Goal: Information Seeking & Learning: Learn about a topic

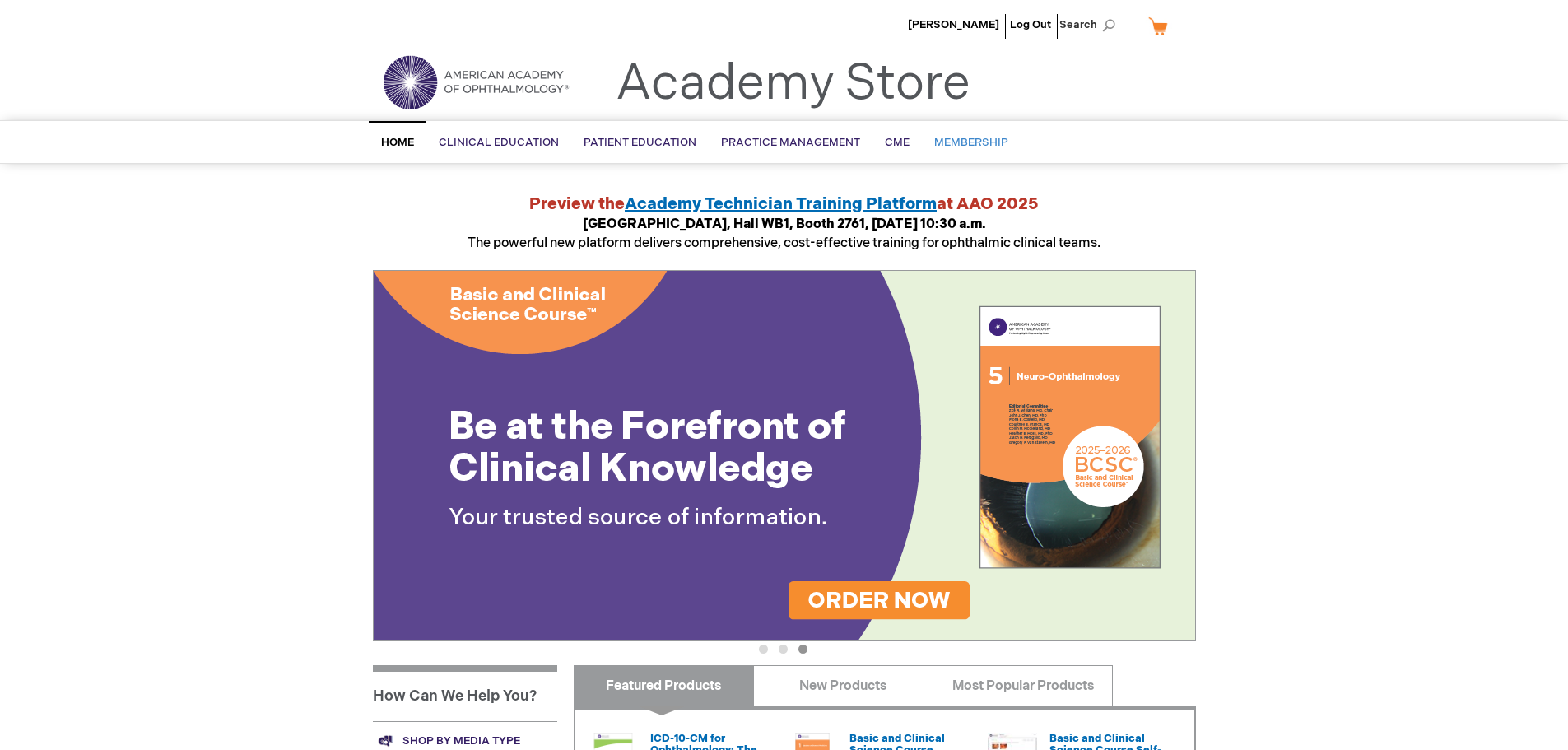
click at [978, 144] on span "Membership" at bounding box center [971, 142] width 74 height 13
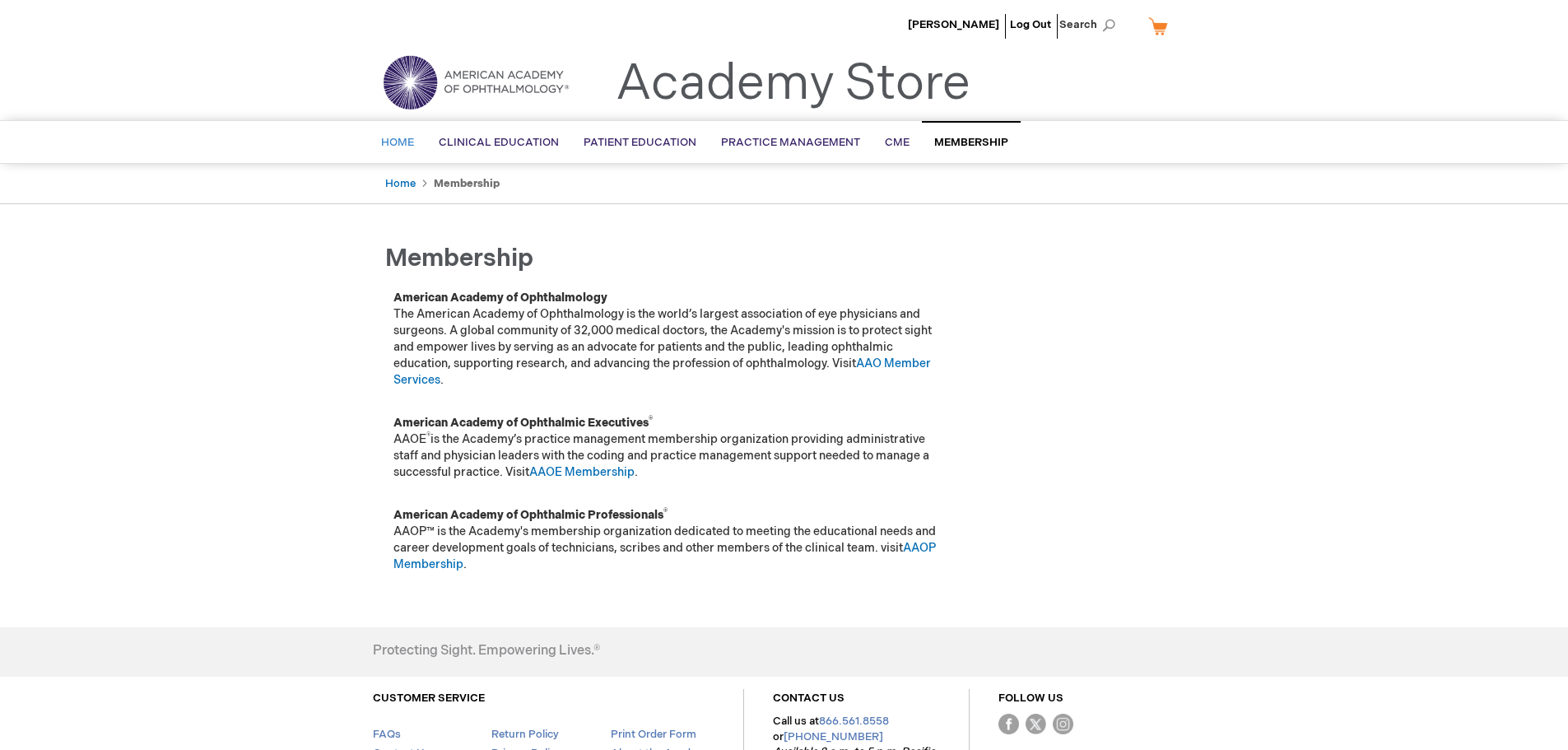
click at [401, 137] on span "Home" at bounding box center [397, 142] width 33 height 13
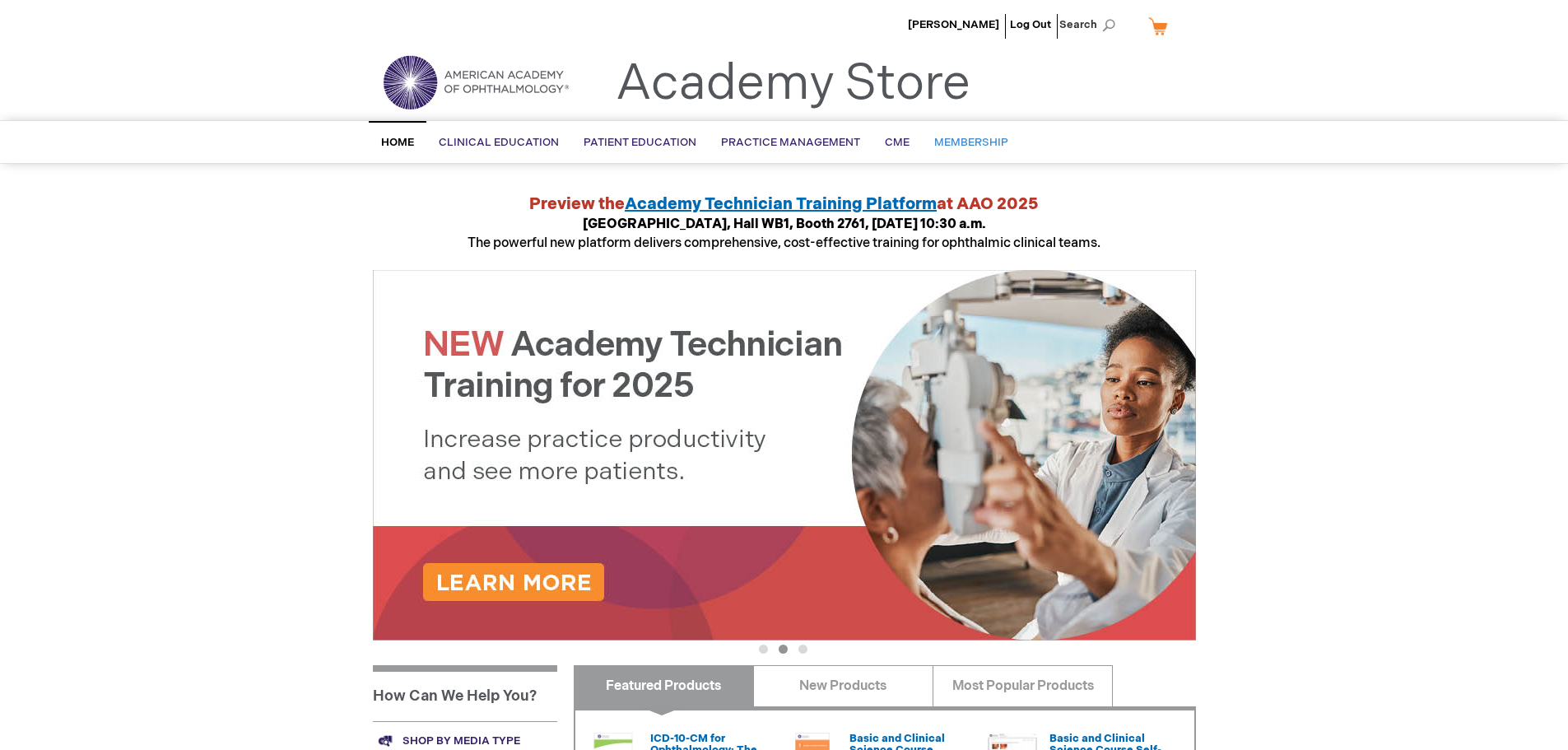
click at [962, 142] on span "Membership" at bounding box center [971, 142] width 74 height 13
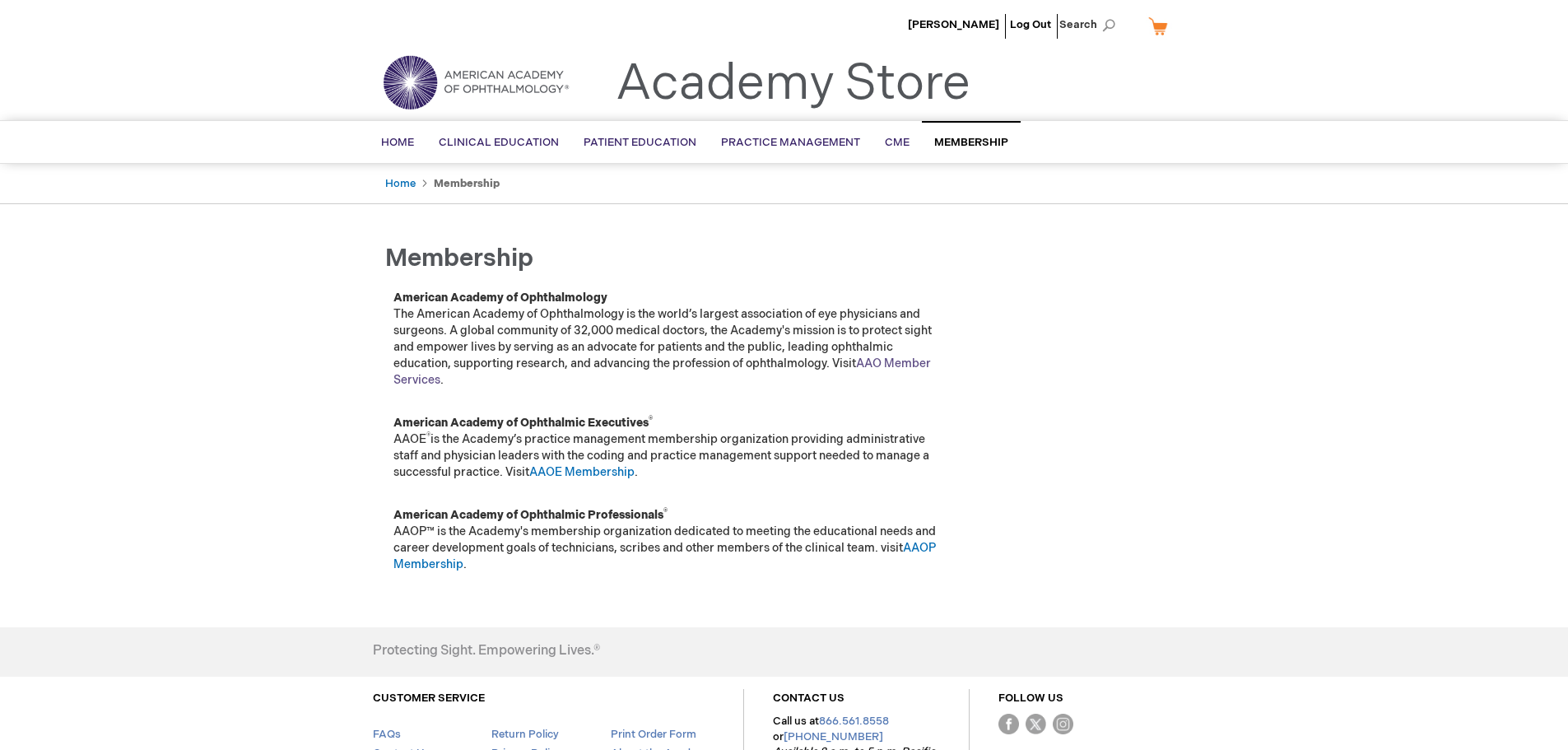
click at [900, 361] on link "AAO Member Services" at bounding box center [662, 372] width 538 height 31
